Goal: Find specific page/section: Find specific page/section

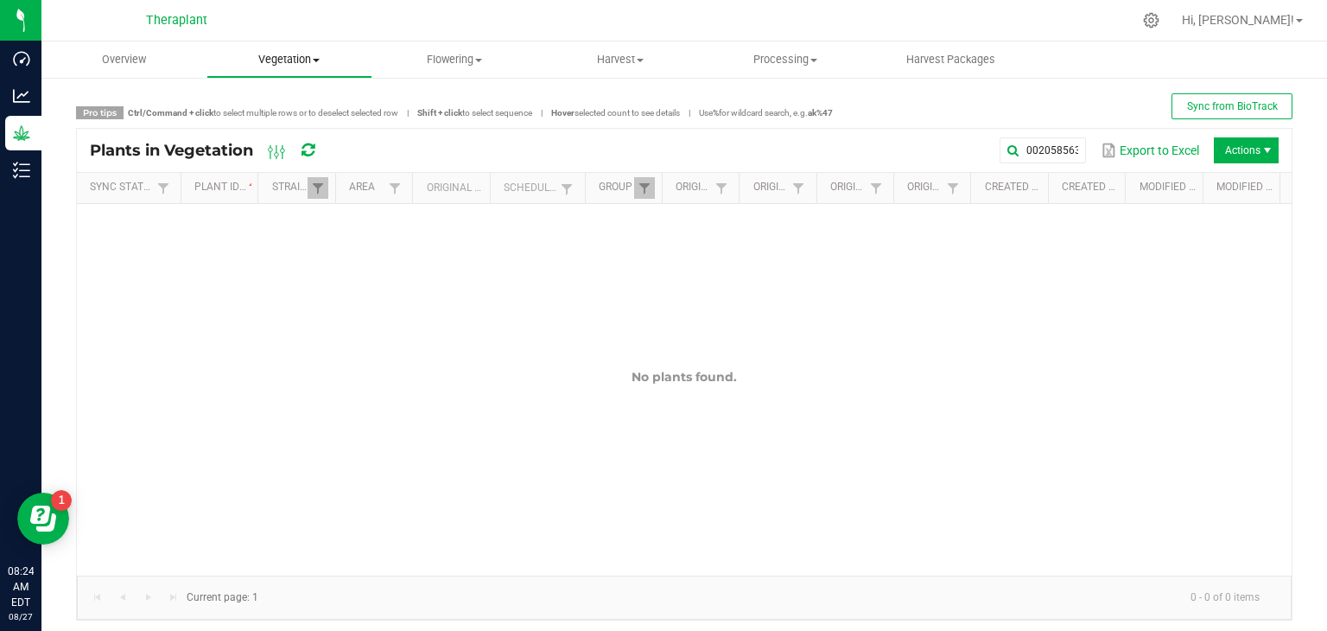
click at [302, 58] on span "Vegetation" at bounding box center [288, 60] width 163 height 16
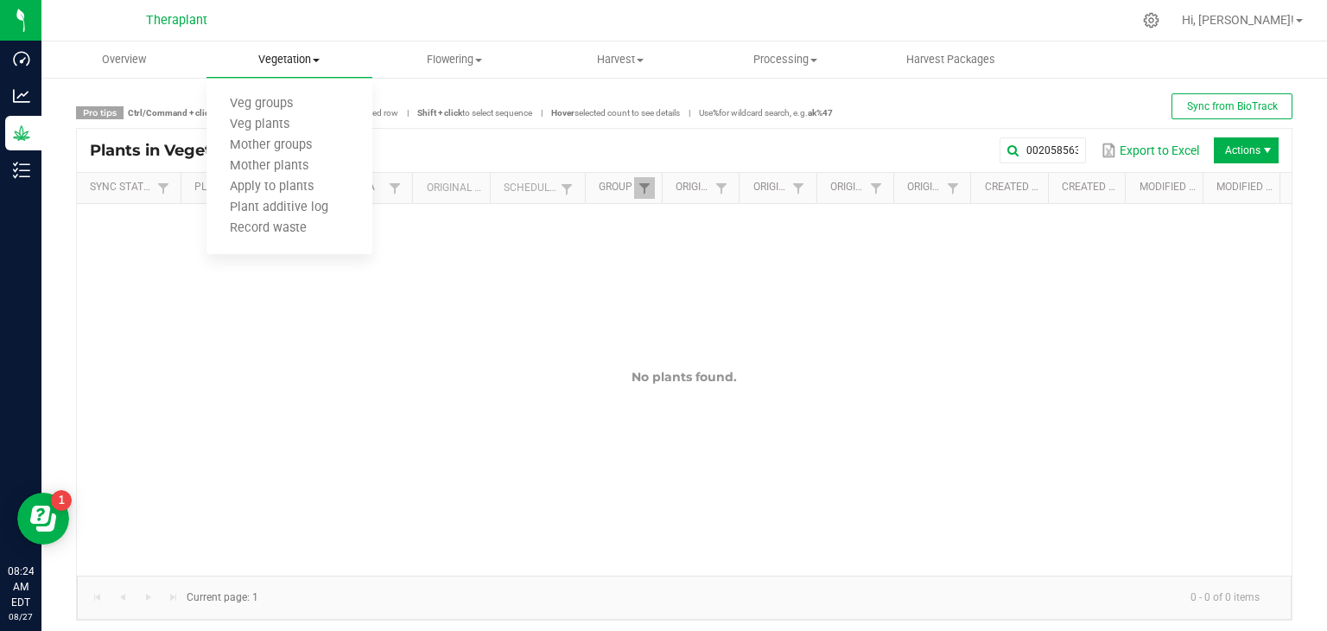
click at [302, 58] on span "Vegetation" at bounding box center [288, 60] width 165 height 16
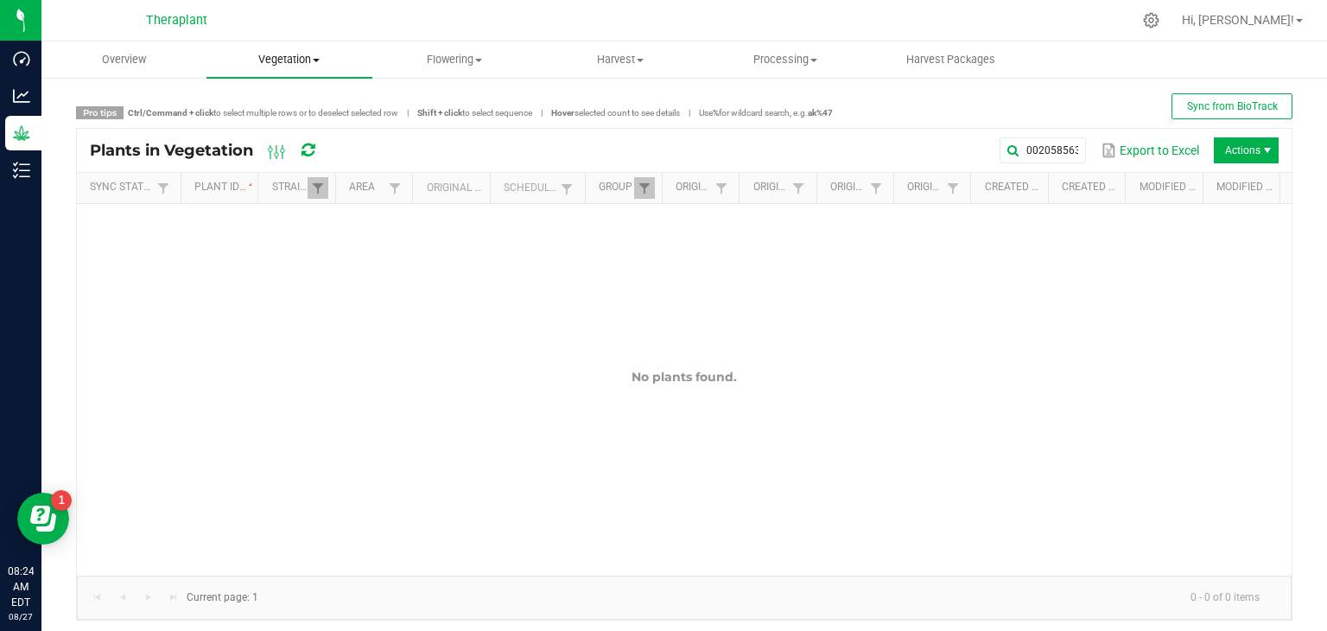
click at [302, 58] on span "Vegetation" at bounding box center [288, 60] width 165 height 16
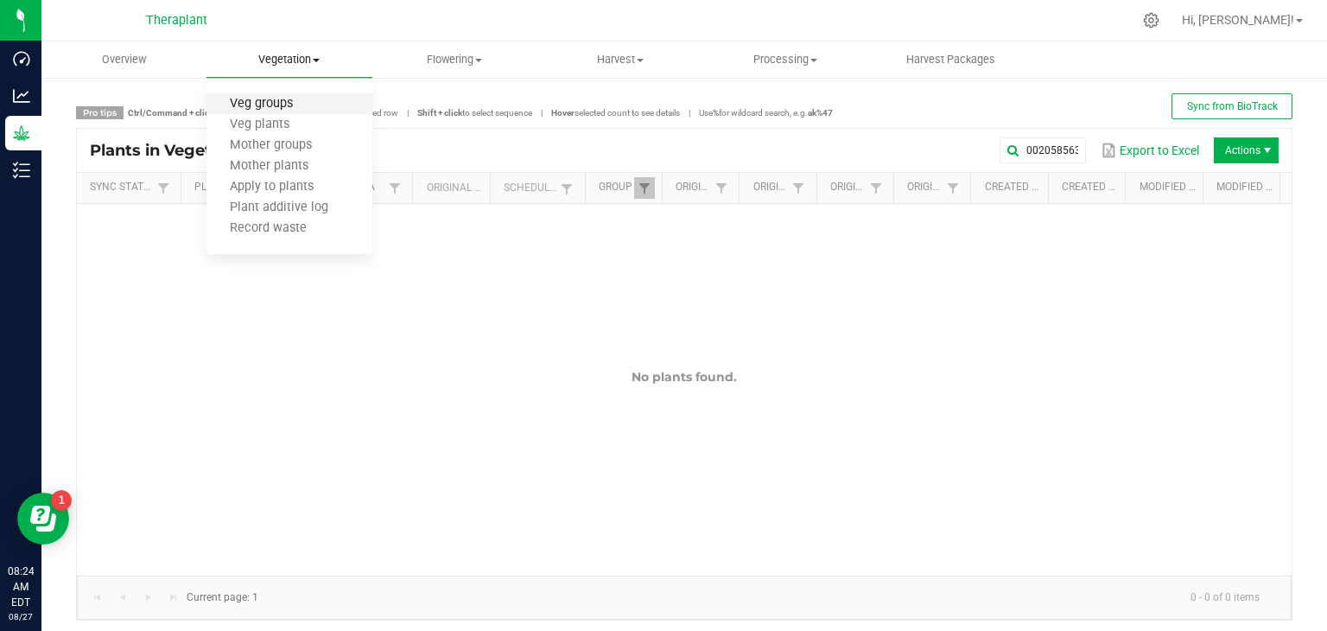
click at [263, 105] on span "Veg groups" at bounding box center [261, 104] width 110 height 15
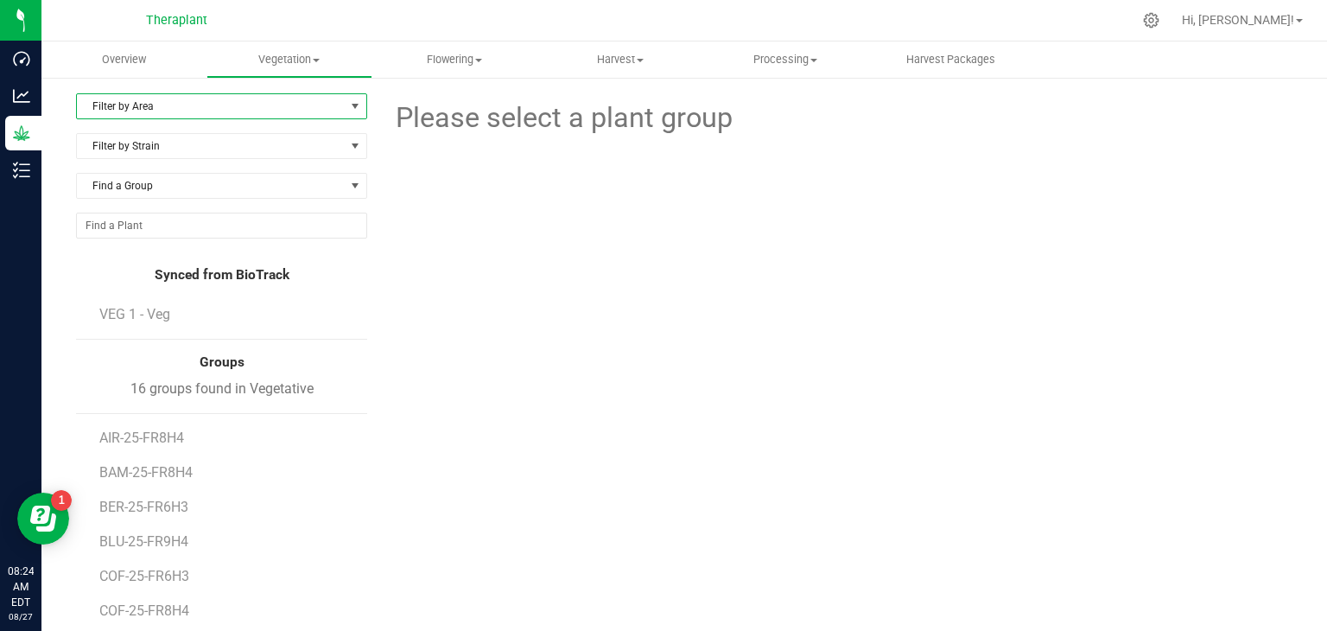
click at [249, 111] on span "Filter by Area" at bounding box center [211, 106] width 268 height 24
click at [122, 205] on li "VEG 3" at bounding box center [220, 213] width 286 height 26
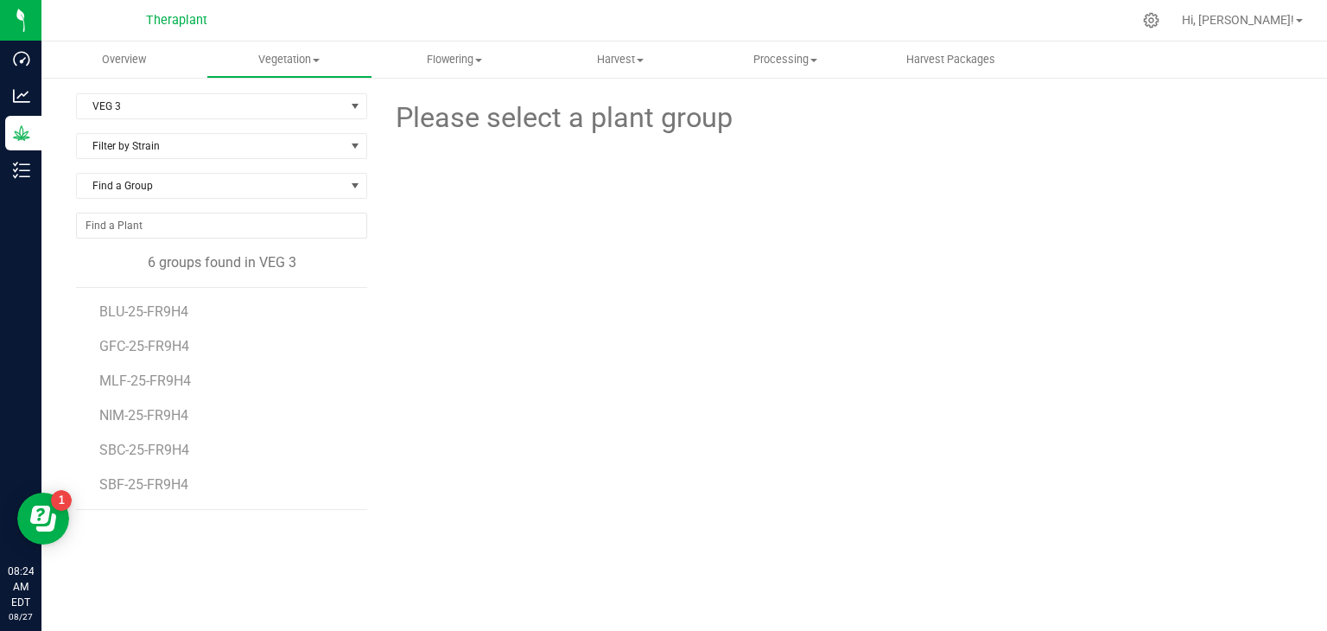
click at [156, 329] on li "GFC-25-FR9H4" at bounding box center [227, 339] width 256 height 35
click at [159, 339] on span "GFC-25-FR9H4" at bounding box center [145, 346] width 93 height 16
